Goal: Complete application form: Complete application form

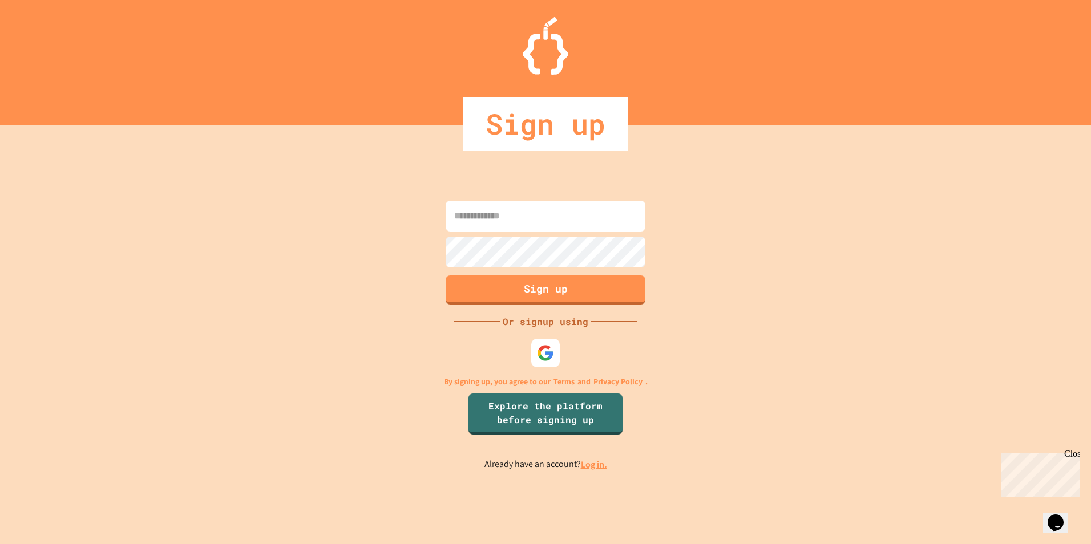
click at [497, 224] on input at bounding box center [546, 216] width 200 height 31
type input "**********"
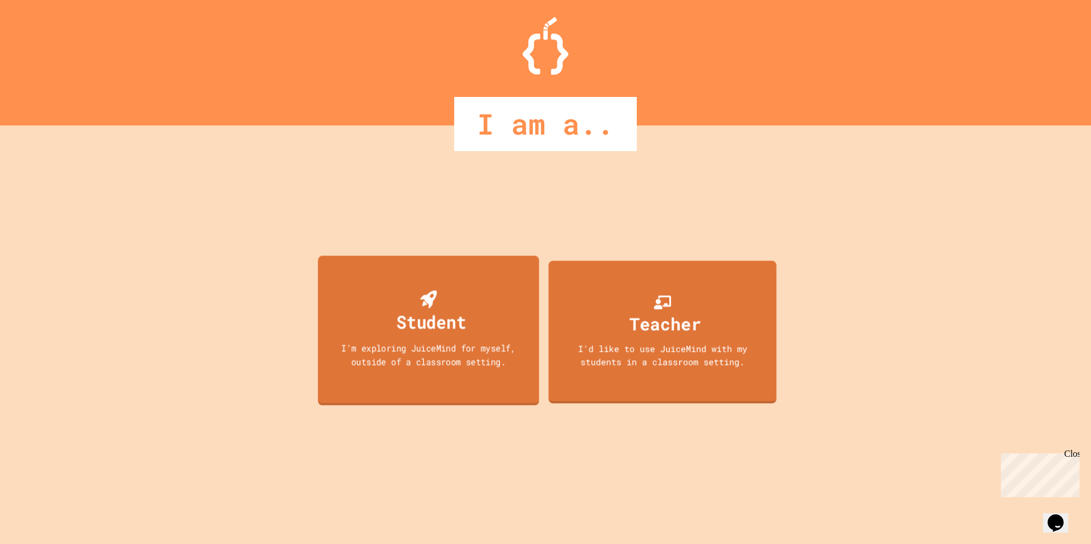
click at [435, 314] on div "Student" at bounding box center [432, 322] width 70 height 27
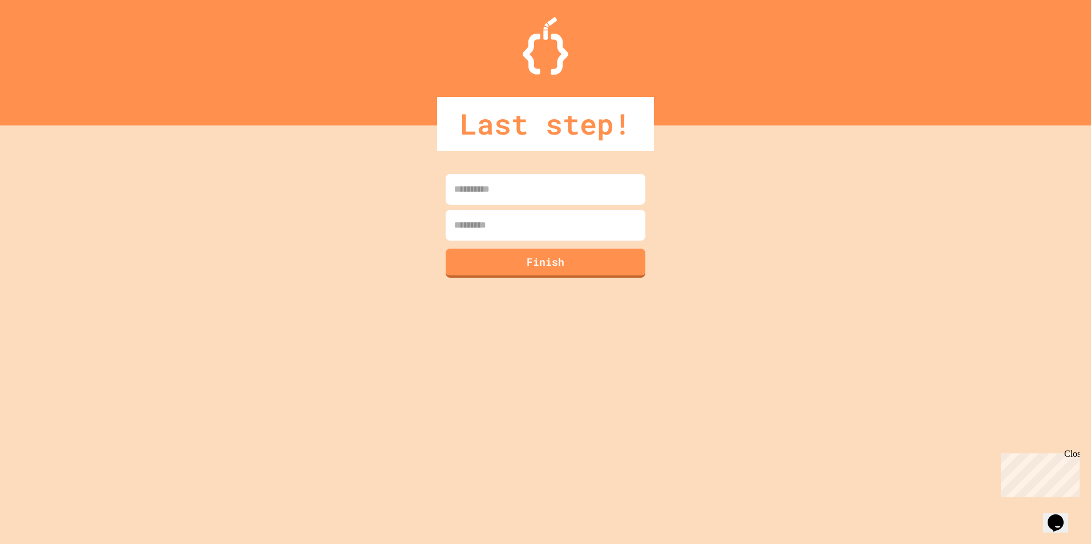
click at [472, 191] on input at bounding box center [546, 189] width 200 height 31
